Goal: Information Seeking & Learning: Learn about a topic

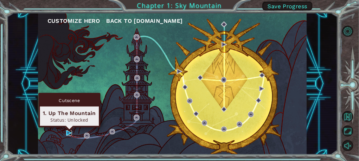
click at [69, 133] on img at bounding box center [69, 133] width 6 height 6
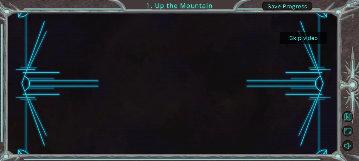
click at [309, 40] on button "Skip video" at bounding box center [304, 38] width 48 height 12
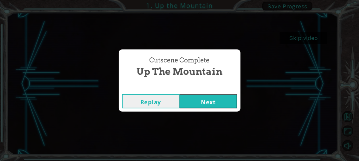
click at [191, 99] on button "Next" at bounding box center [209, 101] width 58 height 14
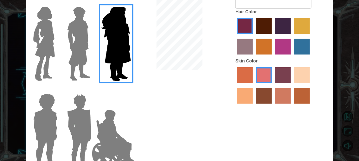
click at [76, 39] on img at bounding box center [79, 43] width 28 height 79
click at [89, 3] on input "Hero Lars" at bounding box center [89, 3] width 0 height 0
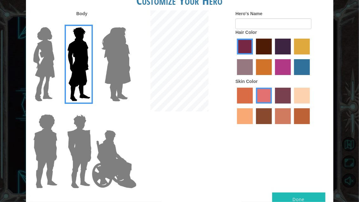
click at [313, 161] on button "Done" at bounding box center [298, 200] width 53 height 14
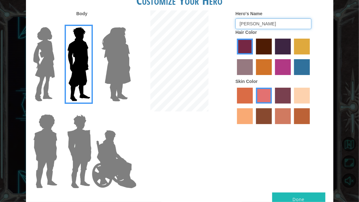
type input "[PERSON_NAME]"
click at [286, 161] on button "Done" at bounding box center [298, 200] width 53 height 14
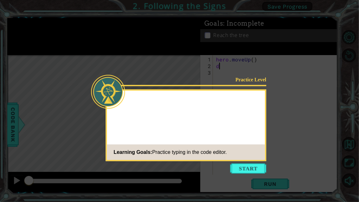
scroll to position [0, 2]
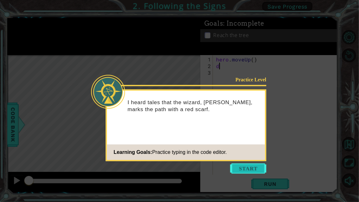
type textarea "d"
click at [237, 161] on button "Start" at bounding box center [249, 169] width 36 height 10
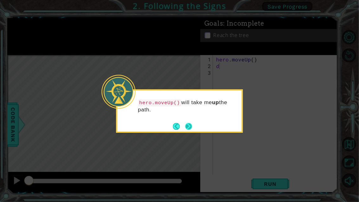
click at [189, 122] on footer at bounding box center [182, 127] width 19 height 10
click at [189, 124] on button "Next" at bounding box center [188, 126] width 7 height 7
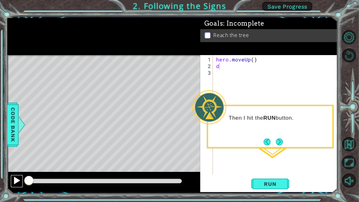
click at [14, 161] on div at bounding box center [17, 181] width 8 height 8
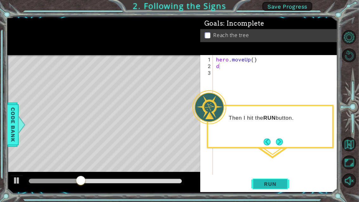
click at [281, 161] on span "Run" at bounding box center [270, 184] width 25 height 6
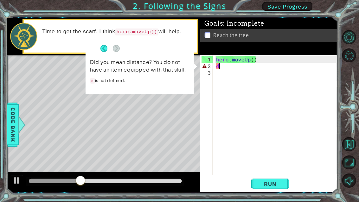
scroll to position [0, 0]
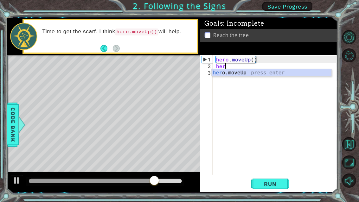
type textarea "hero"
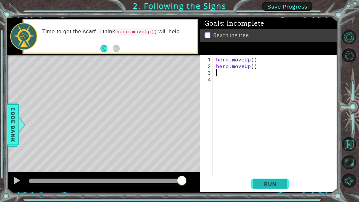
click at [279, 161] on span "Run" at bounding box center [270, 184] width 25 height 6
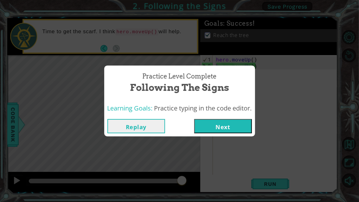
click at [218, 129] on button "Next" at bounding box center [223, 126] width 58 height 14
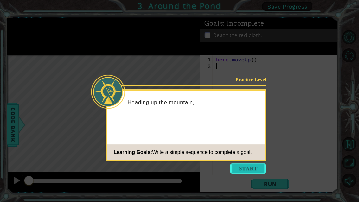
click at [255, 161] on button "Start" at bounding box center [249, 169] width 36 height 10
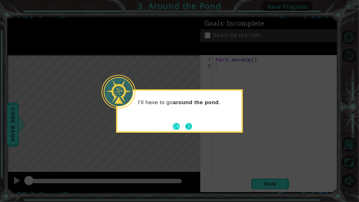
click at [191, 127] on button "Next" at bounding box center [189, 127] width 8 height 8
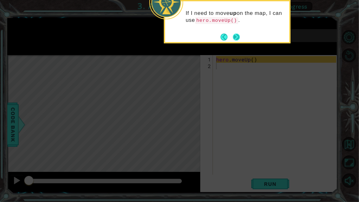
click at [237, 40] on button "Next" at bounding box center [236, 36] width 7 height 7
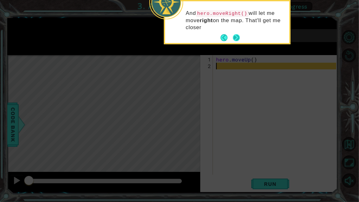
click at [235, 39] on button "Next" at bounding box center [236, 37] width 11 height 11
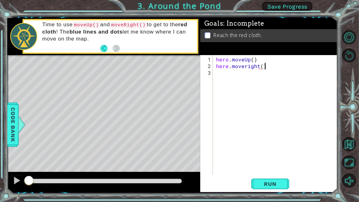
scroll to position [0, 42]
click at [280, 161] on button "Run" at bounding box center [270, 185] width 38 height 14
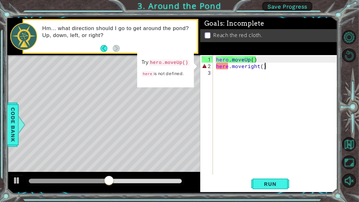
click at [228, 65] on div "hero . moveUp ( ) here . moveright ( )" at bounding box center [277, 122] width 125 height 133
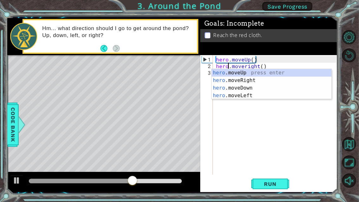
scroll to position [0, 10]
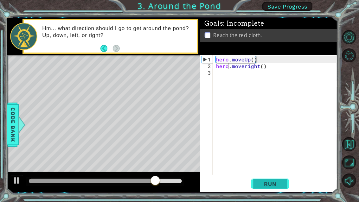
click at [267, 161] on span "Run" at bounding box center [270, 184] width 25 height 6
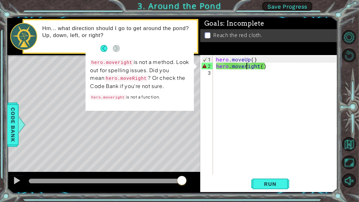
click at [246, 66] on div "hero . moveUp ( ) hero . moveright ( )" at bounding box center [277, 122] width 125 height 133
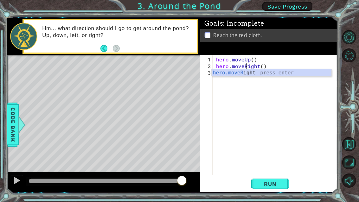
scroll to position [0, 26]
type textarea "hero.moveRight()"
click at [266, 161] on span "Run" at bounding box center [270, 184] width 25 height 6
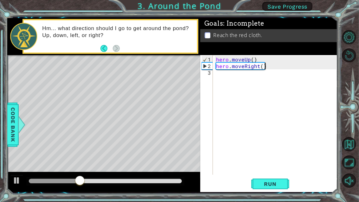
click at [269, 68] on div "hero . moveUp ( ) hero . moveRight ( )" at bounding box center [277, 122] width 125 height 133
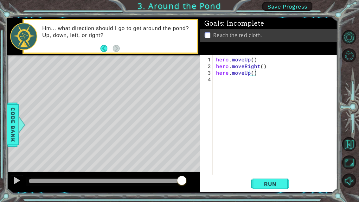
scroll to position [0, 34]
click at [270, 161] on span "Run" at bounding box center [270, 184] width 25 height 6
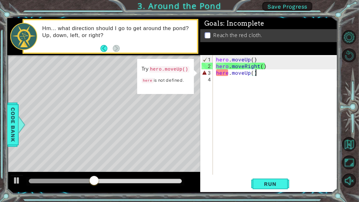
click at [229, 74] on div "hero . moveUp ( ) hero . moveRight ( ) here . moveUp ( )" at bounding box center [277, 122] width 125 height 133
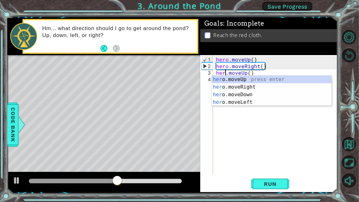
scroll to position [0, 10]
type textarea "hero.moveUp()"
click at [276, 161] on span "Run" at bounding box center [270, 184] width 25 height 6
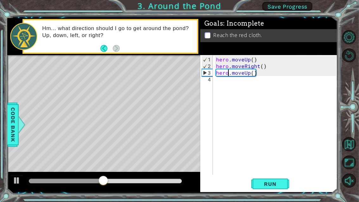
click at [267, 73] on div "hero . moveUp ( ) hero . moveRight ( ) hero . moveUp ( )" at bounding box center [277, 122] width 125 height 133
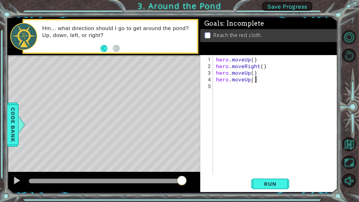
scroll to position [0, 34]
type textarea "hero.moveUp()"
click at [267, 161] on button "Run" at bounding box center [270, 185] width 38 height 14
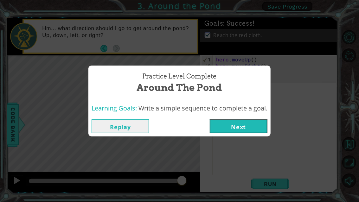
click at [254, 130] on button "Next" at bounding box center [239, 126] width 58 height 14
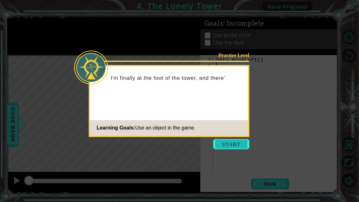
click at [222, 143] on button "Start" at bounding box center [231, 145] width 36 height 10
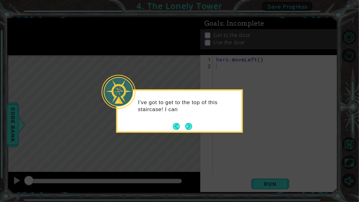
click at [188, 128] on button "Next" at bounding box center [188, 126] width 7 height 7
click at [187, 127] on button "Next" at bounding box center [189, 126] width 12 height 12
click at [187, 126] on icon at bounding box center [179, 101] width 359 height 202
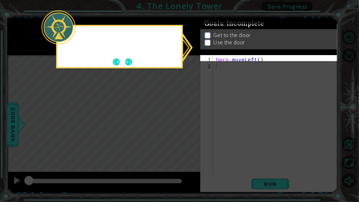
click at [187, 126] on icon at bounding box center [179, 101] width 359 height 202
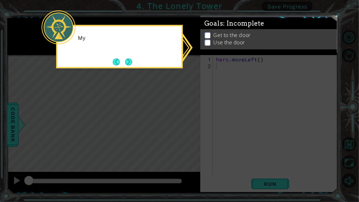
click at [187, 126] on icon at bounding box center [179, 101] width 359 height 202
click at [263, 99] on icon at bounding box center [179, 101] width 359 height 202
click at [261, 99] on icon at bounding box center [179, 101] width 359 height 202
drag, startPoint x: 120, startPoint y: 37, endPoint x: 142, endPoint y: 45, distance: 23.5
click at [122, 37] on p "My GOALS up here will help me figure out" at bounding box center [127, 42] width 99 height 14
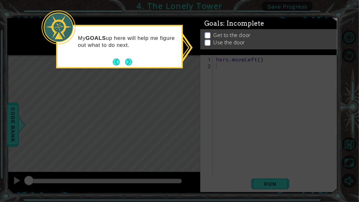
click at [125, 68] on icon at bounding box center [179, 101] width 359 height 202
click at [125, 67] on body "1 ההההההההההההההההההההההההההההההההההההההההההההההההההההההההההההההההההההההההההההה…" at bounding box center [179, 101] width 359 height 202
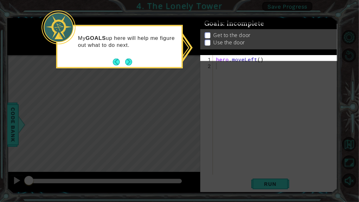
click at [125, 65] on footer at bounding box center [122, 62] width 19 height 10
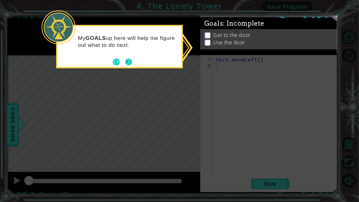
click at [129, 64] on button "Next" at bounding box center [128, 61] width 7 height 7
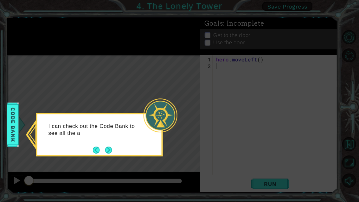
click at [108, 148] on button "Next" at bounding box center [109, 150] width 8 height 8
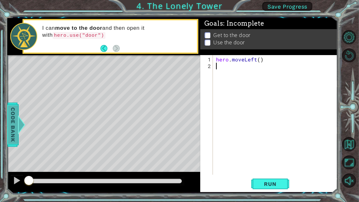
click at [12, 125] on span "Code Bank" at bounding box center [7, 125] width 10 height 39
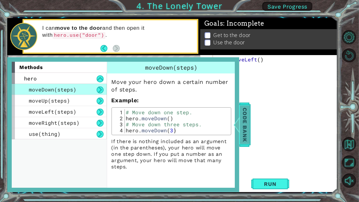
click at [245, 114] on span "Code Bank" at bounding box center [240, 125] width 10 height 39
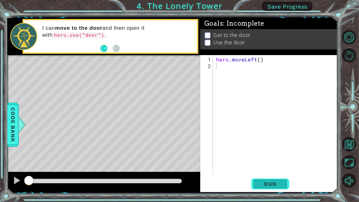
click at [282, 161] on button "Run" at bounding box center [270, 185] width 38 height 14
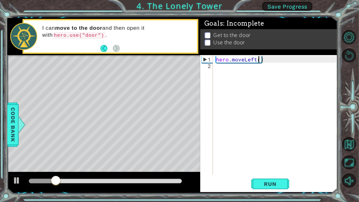
click at [259, 59] on div "hero . moveLeft ( )" at bounding box center [277, 122] width 125 height 133
type textarea "hero.moveLeft(2)"
click at [265, 161] on span "Run" at bounding box center [270, 184] width 25 height 6
click at [272, 62] on div "hero . moveLeft ( 2 )" at bounding box center [277, 122] width 125 height 133
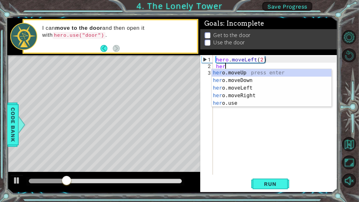
scroll to position [0, 10]
type textarea "here"
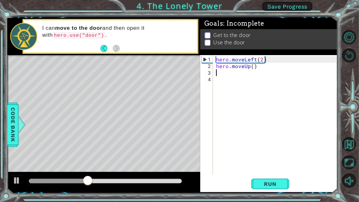
scroll to position [0, 0]
click at [253, 65] on div "hero . moveLeft ( 2 ) hero . moveUp ( )" at bounding box center [277, 122] width 125 height 133
type textarea "hero.moveUp(2)"
click at [269, 69] on div "hero . moveLeft ( 2 ) hero . moveUp ( 2 )" at bounding box center [277, 122] width 125 height 133
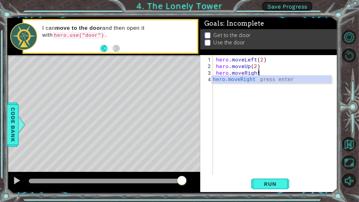
scroll to position [0, 40]
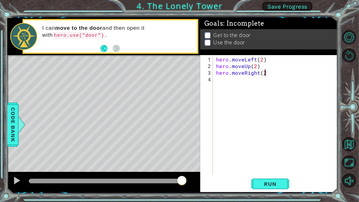
type textarea "hero.moveRight(2)"
type textarea "use(door)"
click at [216, 79] on div "hero . moveLeft ( 2 ) hero . moveUp ( 2 ) hero . moveRight ( 2 ) use ( door )" at bounding box center [277, 122] width 125 height 133
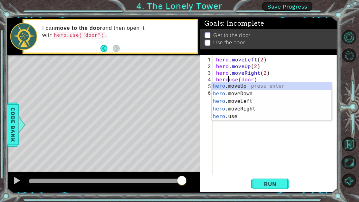
type textarea "hero.use(door)"
click at [265, 144] on div "hero . moveLeft ( 2 ) hero . moveUp ( 2 ) hero . moveRight ( 2 ) hero . use ( d…" at bounding box center [277, 122] width 125 height 133
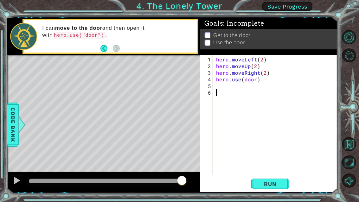
scroll to position [0, 0]
click at [262, 161] on span "Run" at bounding box center [270, 184] width 25 height 6
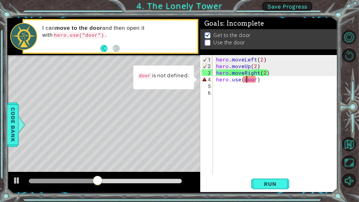
click at [246, 80] on div "hero . moveLeft ( 2 ) hero . moveUp ( 2 ) hero . moveRight ( 2 ) hero . use ( d…" at bounding box center [277, 122] width 125 height 133
click at [263, 82] on div "hero . moveLeft ( 2 ) hero . moveUp ( 2 ) hero . moveRight ( 2 ) hero . use ( d…" at bounding box center [277, 122] width 125 height 133
click at [21, 161] on button at bounding box center [16, 181] width 13 height 13
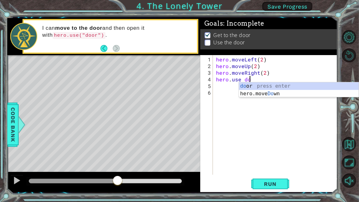
scroll to position [0, 34]
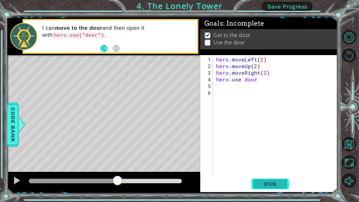
click at [258, 161] on span "Run" at bounding box center [270, 184] width 25 height 6
type textarea "hero.use("door")"
click at [268, 161] on span "Run" at bounding box center [270, 184] width 25 height 6
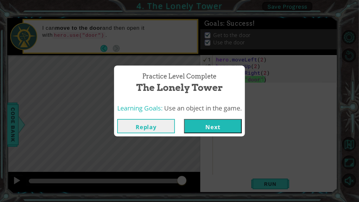
click at [233, 127] on button "Next" at bounding box center [213, 126] width 58 height 14
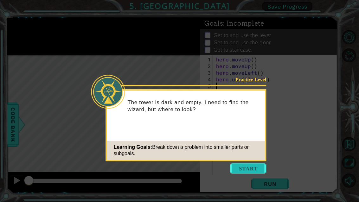
click at [257, 161] on button "Start" at bounding box center [249, 169] width 36 height 10
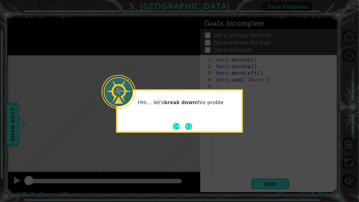
click at [193, 125] on button "Next" at bounding box center [189, 127] width 10 height 10
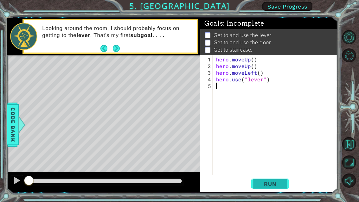
click at [269, 161] on span "Run" at bounding box center [270, 184] width 25 height 6
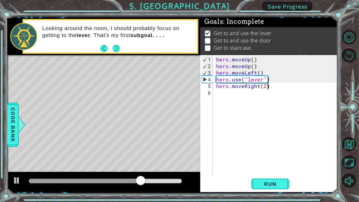
scroll to position [0, 45]
click at [273, 161] on span "Run" at bounding box center [270, 184] width 25 height 6
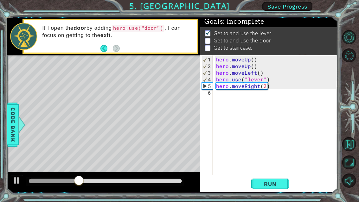
click at [264, 86] on div "hero . moveUp ( ) hero . moveUp ( ) hero . moveLeft ( ) hero . use ( "lever" ) …" at bounding box center [277, 122] width 125 height 133
type textarea "hero.moveRight(3)"
click at [279, 85] on div "hero . moveUp ( ) hero . moveUp ( ) hero . moveLeft ( ) hero . use ( "lever" ) …" at bounding box center [277, 122] width 125 height 133
click at [221, 96] on div "hero . moveUp ( ) hero . moveUp ( ) hero . moveLeft ( ) hero . use ( "lever" ) …" at bounding box center [277, 122] width 125 height 133
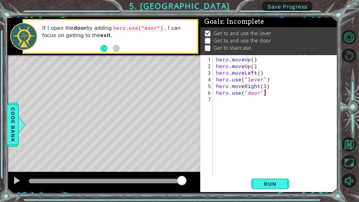
type textarea "hero.use("door")"
click at [271, 161] on span "Run" at bounding box center [270, 184] width 25 height 6
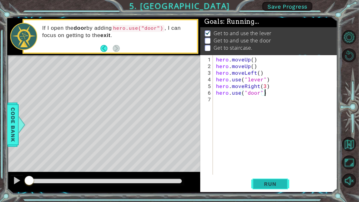
click at [271, 161] on span "Run" at bounding box center [270, 184] width 25 height 6
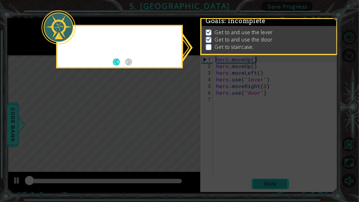
click at [271, 161] on icon at bounding box center [179, 101] width 359 height 202
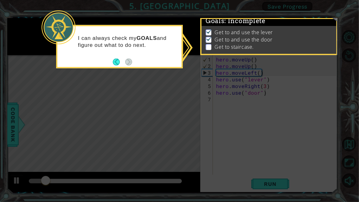
click at [257, 96] on icon at bounding box center [179, 101] width 359 height 202
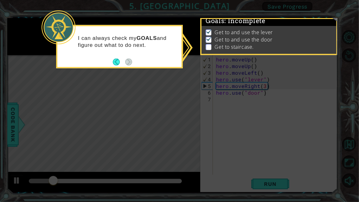
click at [255, 102] on icon at bounding box center [179, 101] width 359 height 202
click at [116, 63] on button "Back" at bounding box center [119, 61] width 12 height 7
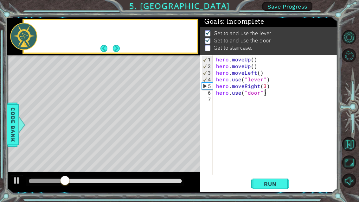
scroll to position [4, 0]
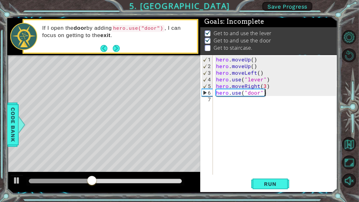
click at [218, 101] on div "hero . moveUp ( ) hero . moveUp ( ) hero . moveLeft ( ) hero . use ( "lever" ) …" at bounding box center [277, 122] width 125 height 133
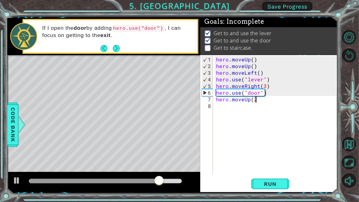
type textarea "hero.moveUp(2)"
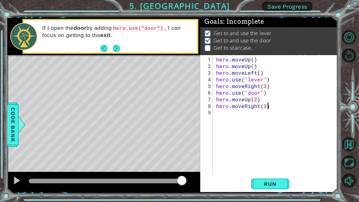
scroll to position [0, 45]
click at [258, 107] on div "hero . moveUp ( ) hero . moveUp ( ) hero . moveLeft ( ) hero . use ( "lever" ) …" at bounding box center [277, 122] width 125 height 133
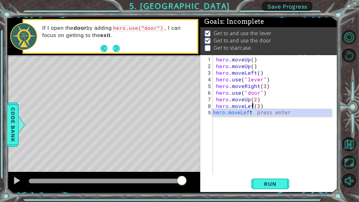
type textarea "hero.moveLeft(3)"
click at [266, 104] on div "hero . moveUp ( ) hero . moveUp ( ) hero . moveLeft ( ) hero . use ( "lever" ) …" at bounding box center [277, 122] width 125 height 133
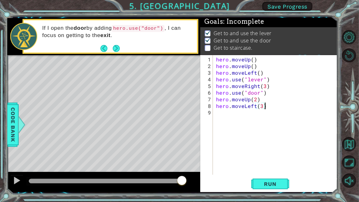
scroll to position [0, 0]
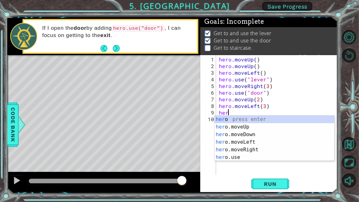
type textarea "hero"
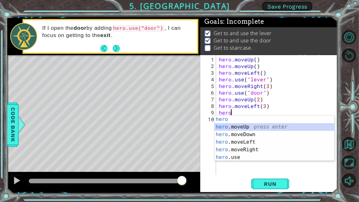
click at [234, 127] on div "hero press enter hero .moveUp press enter hero .moveDown press enter hero .move…" at bounding box center [275, 146] width 120 height 61
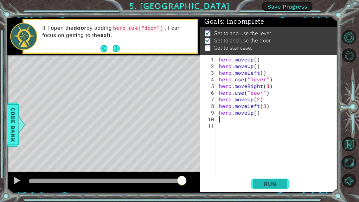
click at [268, 161] on span "Run" at bounding box center [270, 184] width 25 height 6
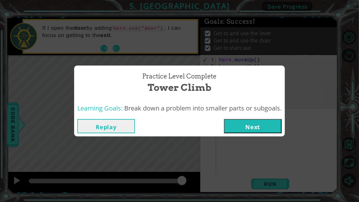
click at [247, 126] on button "Next" at bounding box center [253, 126] width 58 height 14
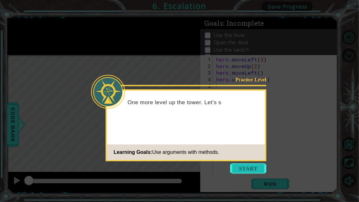
click at [250, 161] on button "Start" at bounding box center [249, 169] width 36 height 10
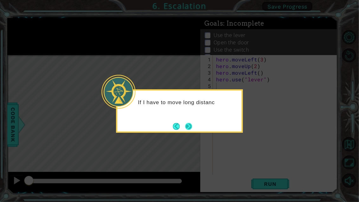
click at [188, 127] on button "Next" at bounding box center [189, 126] width 12 height 12
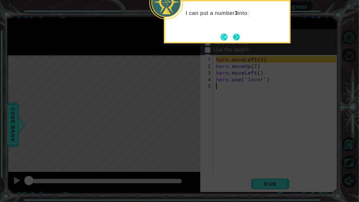
click at [235, 38] on button "Next" at bounding box center [236, 37] width 10 height 10
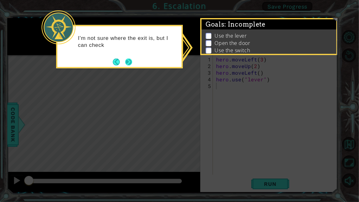
click at [133, 64] on button "Next" at bounding box center [129, 62] width 12 height 12
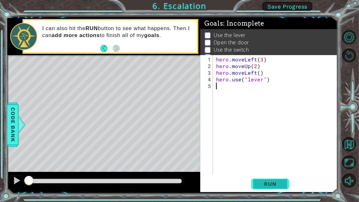
click at [274, 161] on span "Run" at bounding box center [270, 184] width 25 height 6
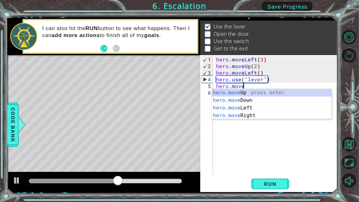
scroll to position [0, 23]
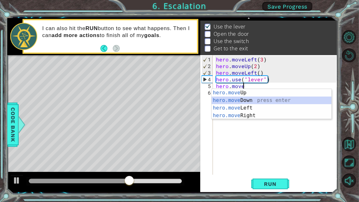
click at [249, 102] on div "hero.move Up press enter hero.move Down press enter hero.move Left press enter …" at bounding box center [272, 112] width 120 height 46
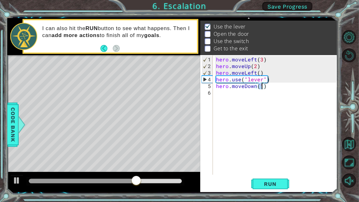
type textarea "hero.moveDown()"
click at [265, 85] on div "hero . moveLeft ( 3 ) hero . moveUp ( 2 ) hero . moveLeft ( ) hero . use ( "lev…" at bounding box center [277, 122] width 125 height 133
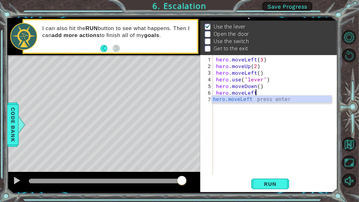
scroll to position [0, 37]
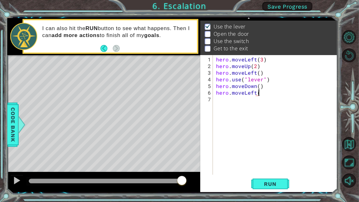
type textarea "hero.moveLeft()"
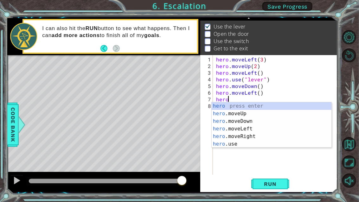
scroll to position [0, 10]
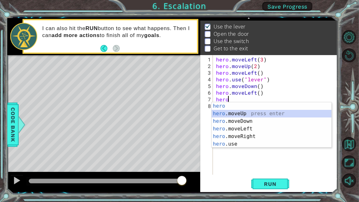
click at [235, 113] on div "hero press enter hero .moveUp press enter hero .moveDown press enter hero .move…" at bounding box center [272, 132] width 120 height 61
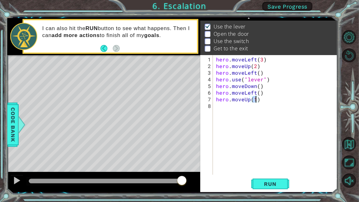
type textarea "hero.moveUp()"
click at [257, 100] on div "hero . moveLeft ( 3 ) hero . moveUp ( 2 ) hero . moveLeft ( ) hero . use ( "lev…" at bounding box center [277, 122] width 125 height 133
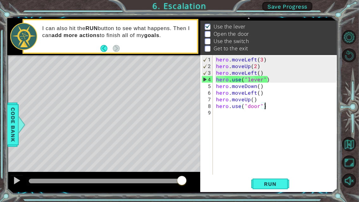
drag, startPoint x: 161, startPoint y: 180, endPoint x: 186, endPoint y: 192, distance: 28.4
click at [186, 161] on div "1 ההההההההההההההההההההההההההההההההההההההההההההההההההההההההההההההההההההההההההההה…" at bounding box center [172, 105] width 330 height 178
type textarea "hero.use("door")"
click at [284, 161] on button "Run" at bounding box center [270, 185] width 38 height 14
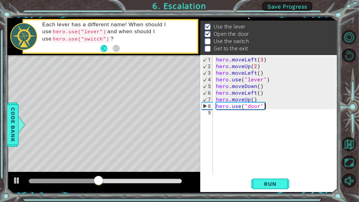
click at [274, 107] on div "hero . moveLeft ( 3 ) hero . moveUp ( 2 ) hero . moveLeft ( ) hero . use ( "lev…" at bounding box center [277, 122] width 125 height 133
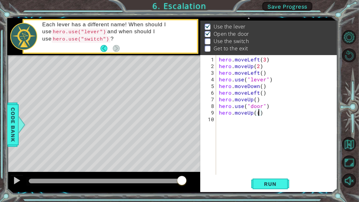
scroll to position [0, 35]
type textarea "hero.moveUp()"
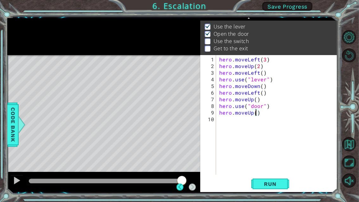
click at [260, 116] on div "hero . moveLeft ( 3 ) hero . moveUp ( 2 ) hero . moveLeft ( ) hero . use ( "lev…" at bounding box center [278, 122] width 121 height 133
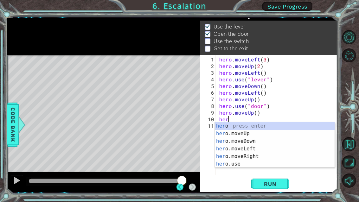
scroll to position [0, 10]
click at [245, 160] on div "hero press enter hero .moveUp press enter hero .moveDown press enter hero .move…" at bounding box center [275, 152] width 120 height 61
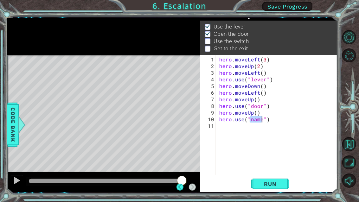
click at [271, 120] on div "hero . moveLeft ( 3 ) hero . moveUp ( 2 ) hero . moveLeft ( ) hero . use ( "lev…" at bounding box center [278, 122] width 121 height 133
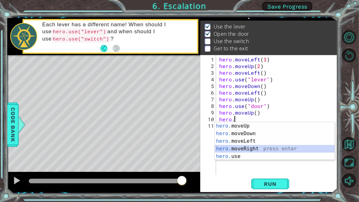
click at [246, 149] on div "hero. moveUp press enter hero. moveDown press enter hero. moveLeft press enter …" at bounding box center [275, 148] width 120 height 53
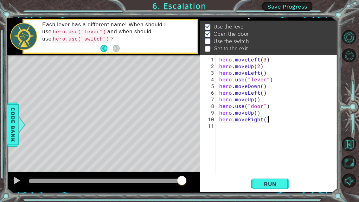
click at [282, 118] on div "hero . moveLeft ( 3 ) hero . moveUp ( 2 ) hero . moveLeft ( ) hero . use ( "lev…" at bounding box center [278, 122] width 121 height 133
click at [255, 113] on div "hero . moveLeft ( 3 ) hero . moveUp ( 2 ) hero . moveLeft ( ) hero . use ( "lev…" at bounding box center [278, 122] width 121 height 133
click at [265, 121] on div "hero . moveLeft ( 3 ) hero . moveUp ( 2 ) hero . moveLeft ( ) hero . use ( "lev…" at bounding box center [278, 122] width 121 height 133
type textarea "hero.moveRight(3)"
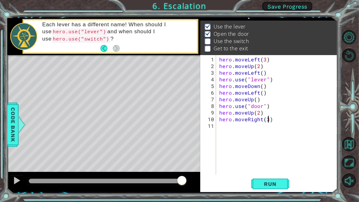
scroll to position [0, 42]
click at [275, 120] on div "hero . moveLeft ( 3 ) hero . moveUp ( 2 ) hero . moveLeft ( ) hero . use ( "lev…" at bounding box center [278, 122] width 121 height 133
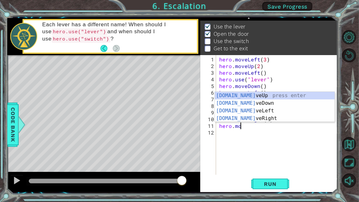
scroll to position [0, 21]
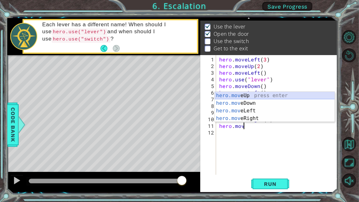
click at [255, 95] on div "hero.mov eUp press enter hero.mov eDown press enter hero.mov eLeft press enter …" at bounding box center [275, 115] width 120 height 46
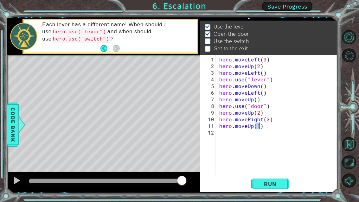
type textarea "hero.moveUp()"
click at [281, 161] on span "Run" at bounding box center [270, 184] width 25 height 6
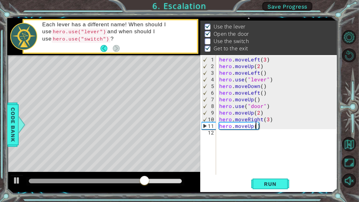
click at [272, 128] on div "hero . moveLeft ( 3 ) hero . moveUp ( 2 ) hero . moveLeft ( ) hero . use ( "lev…" at bounding box center [278, 122] width 121 height 133
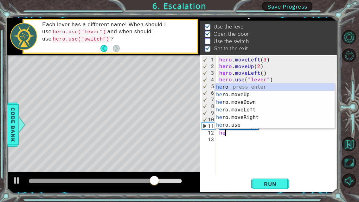
type textarea "hero"
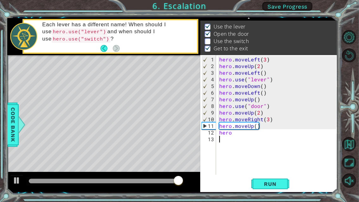
click at [239, 136] on div "hero . moveLeft ( 3 ) hero . moveUp ( 2 ) hero . moveLeft ( ) hero . use ( "lev…" at bounding box center [278, 122] width 121 height 133
click at [238, 131] on div "hero . moveLeft ( 3 ) hero . moveUp ( 2 ) hero . moveLeft ( ) hero . use ( "lev…" at bounding box center [278, 122] width 121 height 133
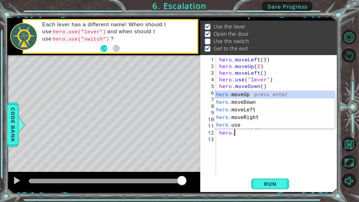
scroll to position [0, 13]
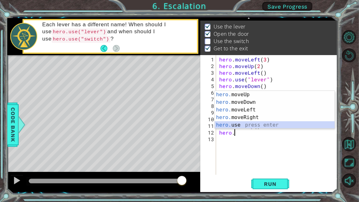
click at [250, 122] on div "hero. moveUp press enter hero. moveDown press enter hero. moveLeft press enter …" at bounding box center [275, 117] width 120 height 53
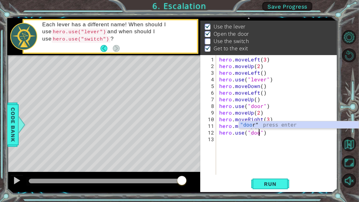
scroll to position [0, 37]
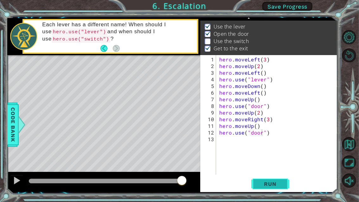
click at [282, 161] on span "Run" at bounding box center [270, 184] width 25 height 6
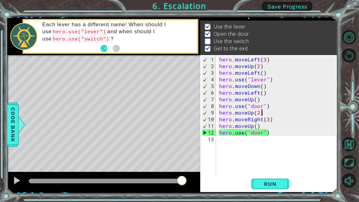
click at [268, 114] on div "hero . moveLeft ( 3 ) hero . moveUp ( 2 ) hero . moveLeft ( ) hero . use ( "lev…" at bounding box center [278, 122] width 121 height 133
type textarea "hero.moveUp(2)"
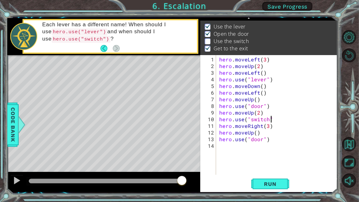
scroll to position [0, 48]
click at [267, 161] on span "Run" at bounding box center [270, 184] width 25 height 6
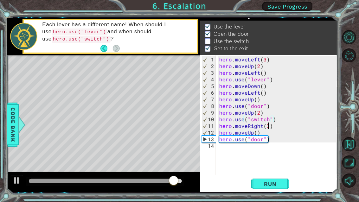
click at [268, 128] on div "hero . moveLeft ( 3 ) hero . moveUp ( 2 ) hero . moveLeft ( ) hero . use ( "lev…" at bounding box center [278, 122] width 121 height 133
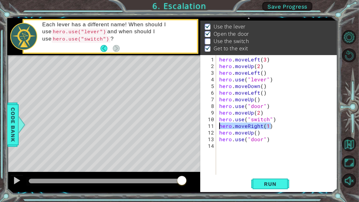
drag, startPoint x: 271, startPoint y: 125, endPoint x: 218, endPoint y: 124, distance: 53.3
click at [218, 124] on div "hero . moveLeft ( 3 ) hero . moveUp ( 2 ) hero . moveLeft ( ) hero . use ( "lev…" at bounding box center [278, 122] width 121 height 133
drag, startPoint x: 280, startPoint y: 119, endPoint x: 220, endPoint y: 119, distance: 59.6
click at [220, 119] on div "hero . moveLeft ( 3 ) hero . moveUp ( 2 ) hero . moveLeft ( ) hero . use ( "lev…" at bounding box center [278, 122] width 121 height 133
type textarea "hero.use("switch")"
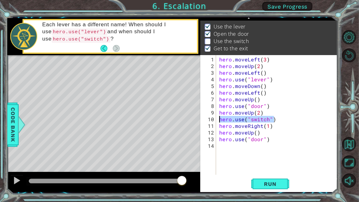
scroll to position [0, 0]
paste textarea "hero.moveRight(1)"
drag, startPoint x: 270, startPoint y: 127, endPoint x: 235, endPoint y: 128, distance: 34.6
click at [235, 128] on div "hero . moveLeft ( 3 ) hero . moveUp ( 2 ) hero . moveLeft ( ) hero . use ( "lev…" at bounding box center [278, 122] width 121 height 133
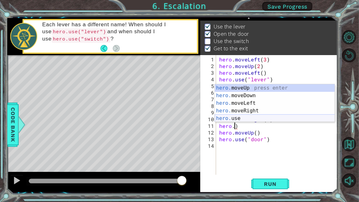
click at [243, 117] on div "hero. moveUp press enter hero. moveDown press enter hero. moveLeft press enter …" at bounding box center [275, 110] width 120 height 53
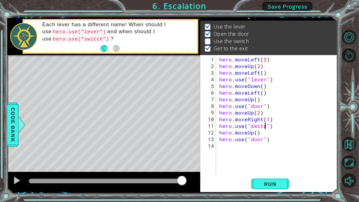
scroll to position [0, 42]
click at [278, 130] on div "hero . moveLeft ( 3 ) hero . moveUp ( 2 ) hero . moveLeft ( ) hero . use ( "lev…" at bounding box center [278, 122] width 121 height 133
click at [278, 125] on div "hero . moveLeft ( 3 ) hero . moveUp ( 2 ) hero . moveLeft ( ) hero . use ( "lev…" at bounding box center [278, 122] width 121 height 133
type textarea "hero.use("switch")"
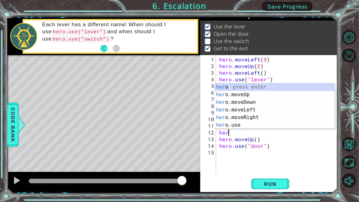
scroll to position [0, 10]
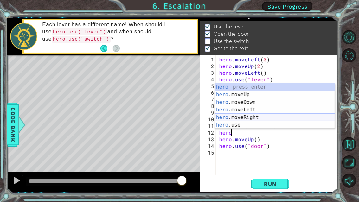
click at [266, 118] on div "hero press enter hero .moveUp press enter hero .moveDown press enter hero .move…" at bounding box center [275, 113] width 120 height 61
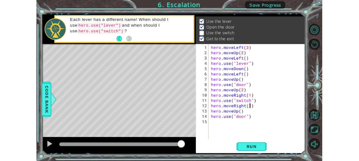
scroll to position [0, 42]
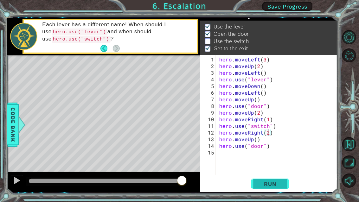
click at [274, 161] on span "Run" at bounding box center [270, 184] width 25 height 6
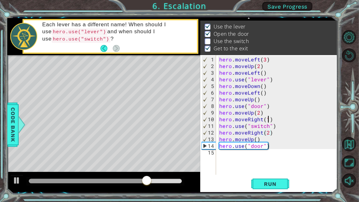
click at [269, 119] on div "hero . moveLeft ( 3 ) hero . moveUp ( 2 ) hero . moveLeft ( ) hero . use ( "lev…" at bounding box center [278, 122] width 121 height 133
click at [267, 132] on div "hero . moveLeft ( 3 ) hero . moveUp ( 2 ) hero . moveLeft ( ) hero . use ( "lev…" at bounding box center [278, 122] width 121 height 133
type textarea "hero.moveRight()"
click at [266, 161] on span "Run" at bounding box center [270, 184] width 25 height 6
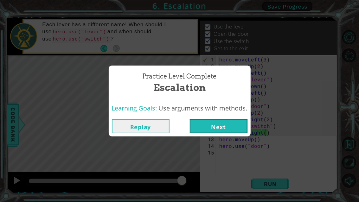
click at [234, 130] on button "Next" at bounding box center [219, 126] width 58 height 14
